Goal: Find specific page/section: Find specific page/section

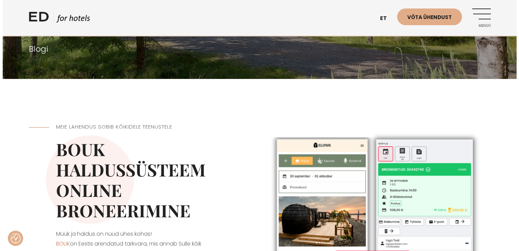
scroll to position [72, 0]
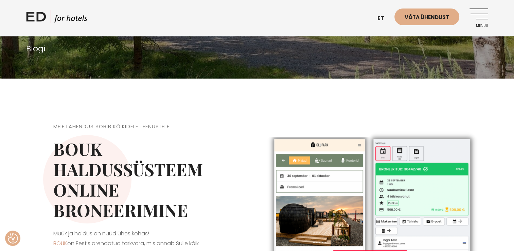
click at [473, 14] on link "Menüü" at bounding box center [478, 17] width 19 height 19
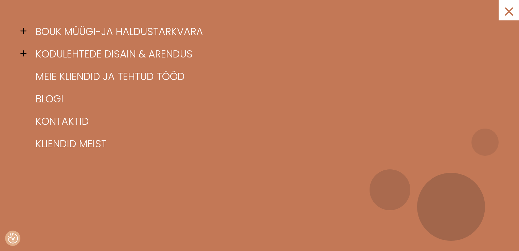
click at [24, 30] on span at bounding box center [25, 31] width 10 height 10
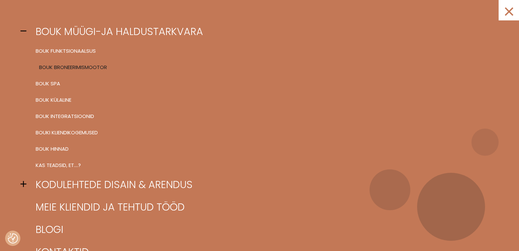
click at [103, 65] on link "BOUK BRONEERIMISMOOTOR" at bounding box center [268, 67] width 468 height 16
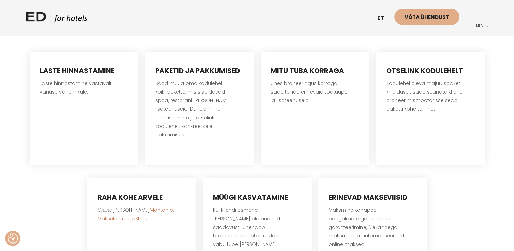
scroll to position [1087, 0]
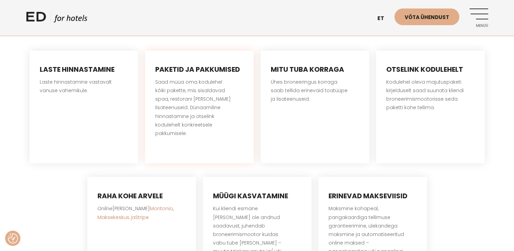
click at [201, 66] on h4 "Paketid ja pakkumised" at bounding box center [199, 69] width 88 height 10
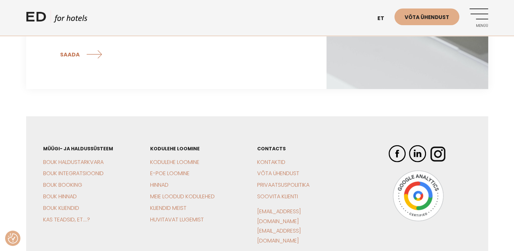
scroll to position [1941, 0]
click at [279, 157] on link "Kontaktid" at bounding box center [271, 161] width 28 height 8
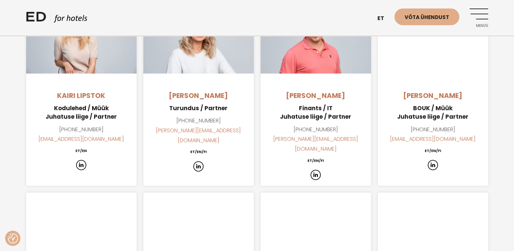
scroll to position [529, 0]
